Goal: Register for event/course

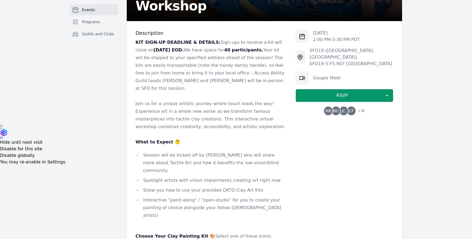
scroll to position [116, 0]
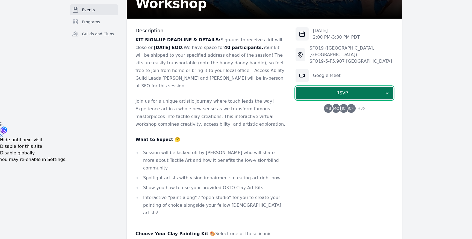
click at [340, 90] on span "RSVP" at bounding box center [342, 93] width 84 height 7
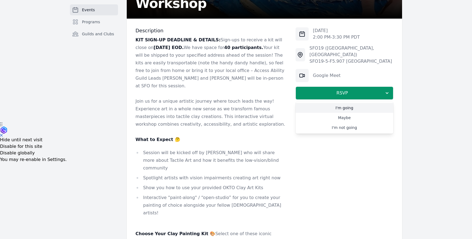
click at [342, 103] on link "I'm going" at bounding box center [345, 108] width 98 height 10
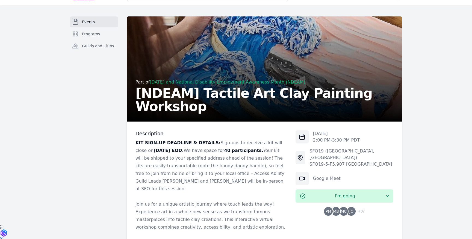
scroll to position [0, 0]
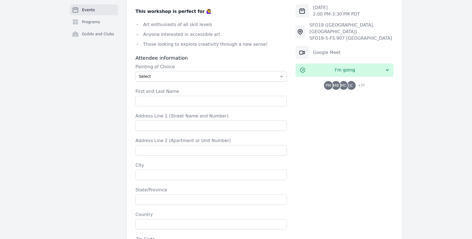
scroll to position [409, 0]
click at [186, 72] on select "Select The Great Wave off Kanagawa Starry Night Sunflowers The Kiss" at bounding box center [211, 77] width 151 height 10
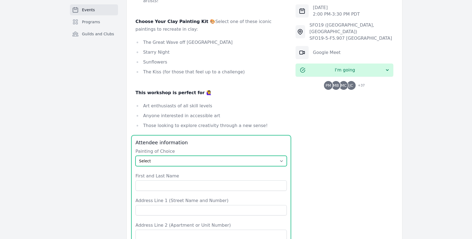
scroll to position [329, 0]
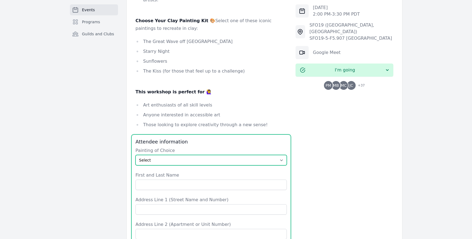
click at [194, 155] on select "Select The Great Wave off Kanagawa Starry Night Sunflowers The Kiss" at bounding box center [211, 160] width 151 height 10
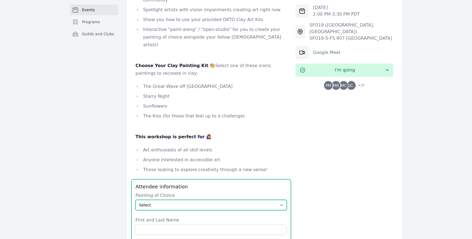
scroll to position [285, 0]
click at [197, 199] on select "Select The Great Wave off Kanagawa Starry Night Sunflowers The Kiss" at bounding box center [211, 204] width 151 height 10
select select "Sunflowers"
click at [136, 199] on select "Select The Great Wave off Kanagawa Starry Night Sunflowers The Kiss" at bounding box center [211, 204] width 151 height 10
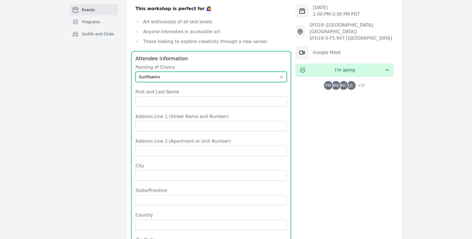
scroll to position [413, 0]
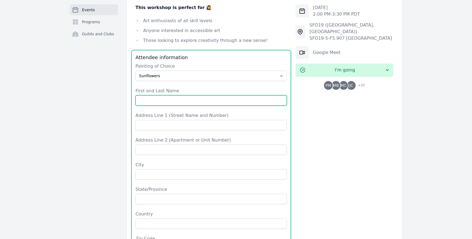
click at [186, 95] on input "First and Last Name" at bounding box center [211, 100] width 151 height 10
type input "[PERSON_NAME]"
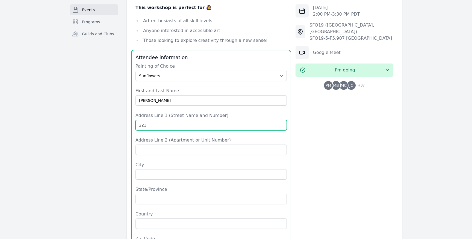
type input "[STREET_ADDRESS]"
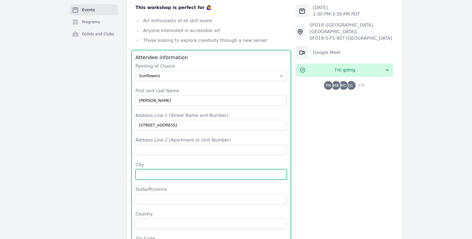
type input "[PERSON_NAME]"
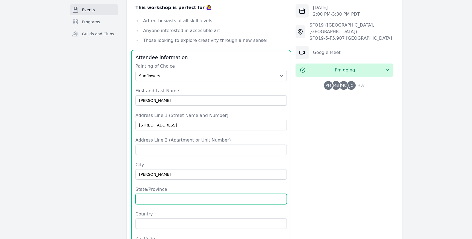
type input "[GEOGRAPHIC_DATA]"
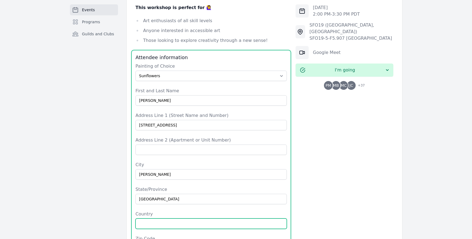
type input "[GEOGRAPHIC_DATA]"
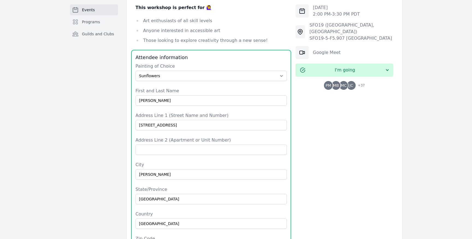
type input "75072"
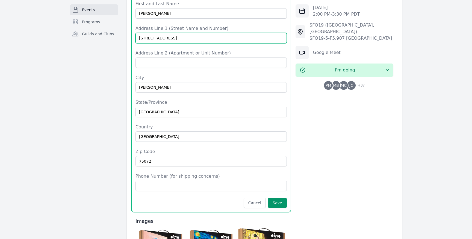
scroll to position [588, 0]
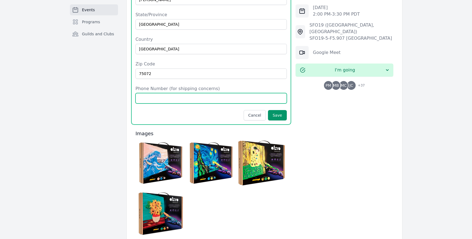
click at [215, 93] on input "Phone Number (for shipping concerns)" at bounding box center [211, 98] width 151 height 10
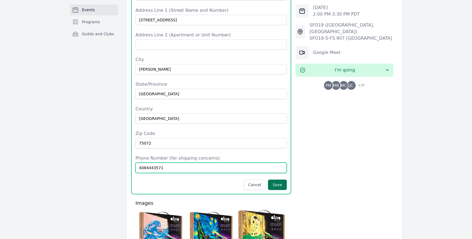
scroll to position [524, 0]
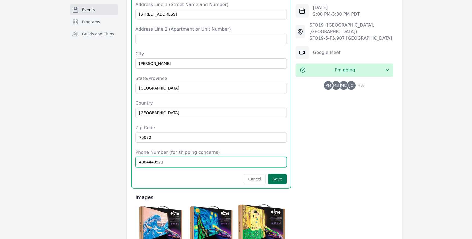
type input "4084443571"
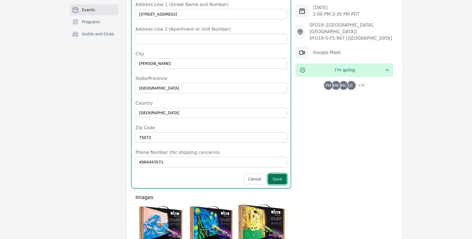
click at [280, 174] on button "Save" at bounding box center [277, 179] width 19 height 10
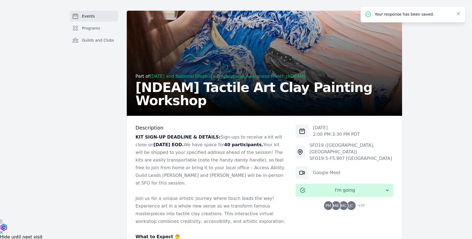
scroll to position [0, 0]
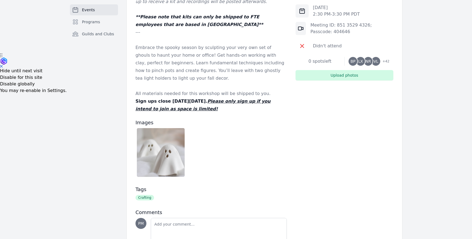
scroll to position [186, 0]
